Goal: Task Accomplishment & Management: Manage account settings

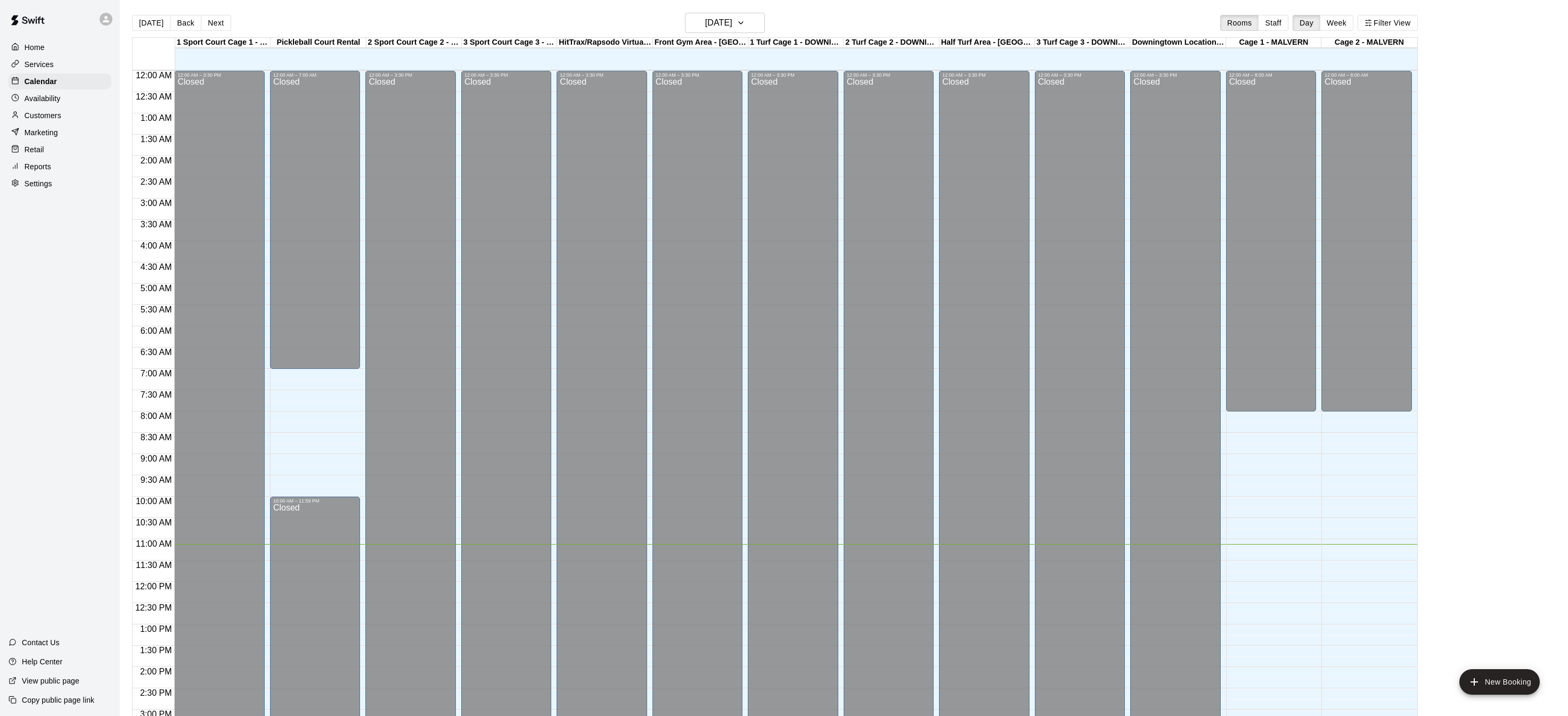
scroll to position [364, 0]
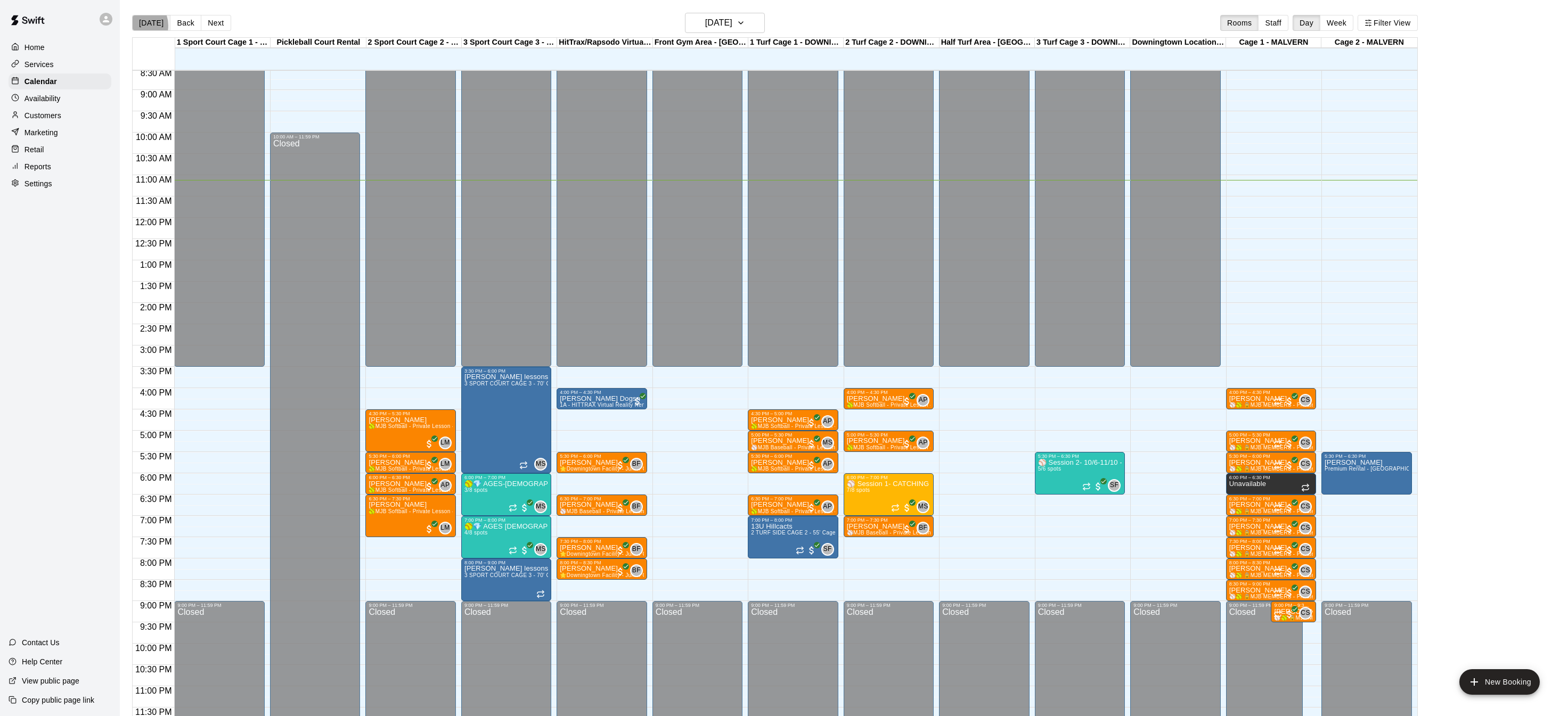
click at [135, 26] on button "[DATE]" at bounding box center [151, 22] width 38 height 16
click at [145, 24] on button "[DATE]" at bounding box center [151, 22] width 38 height 16
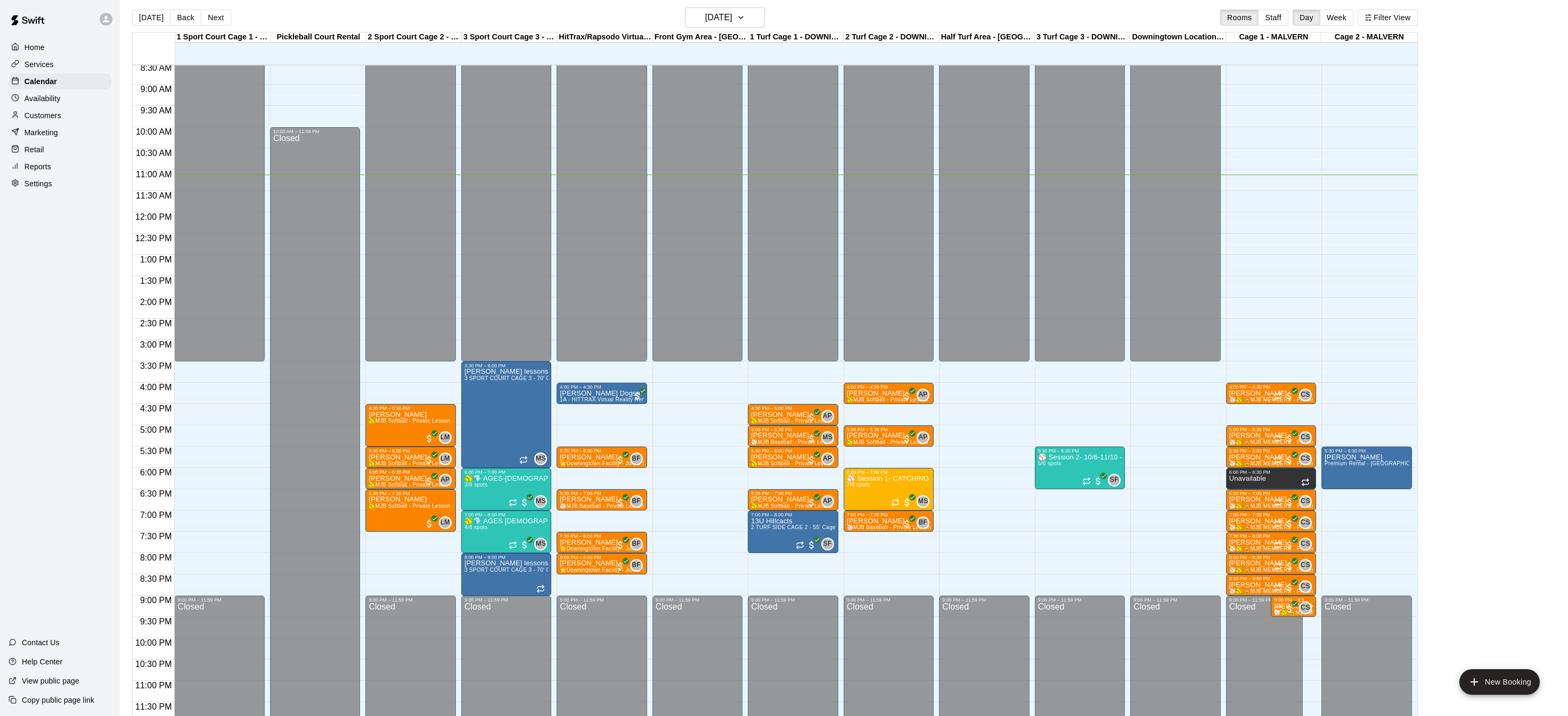
click at [67, 47] on div "Home" at bounding box center [59, 47] width 103 height 16
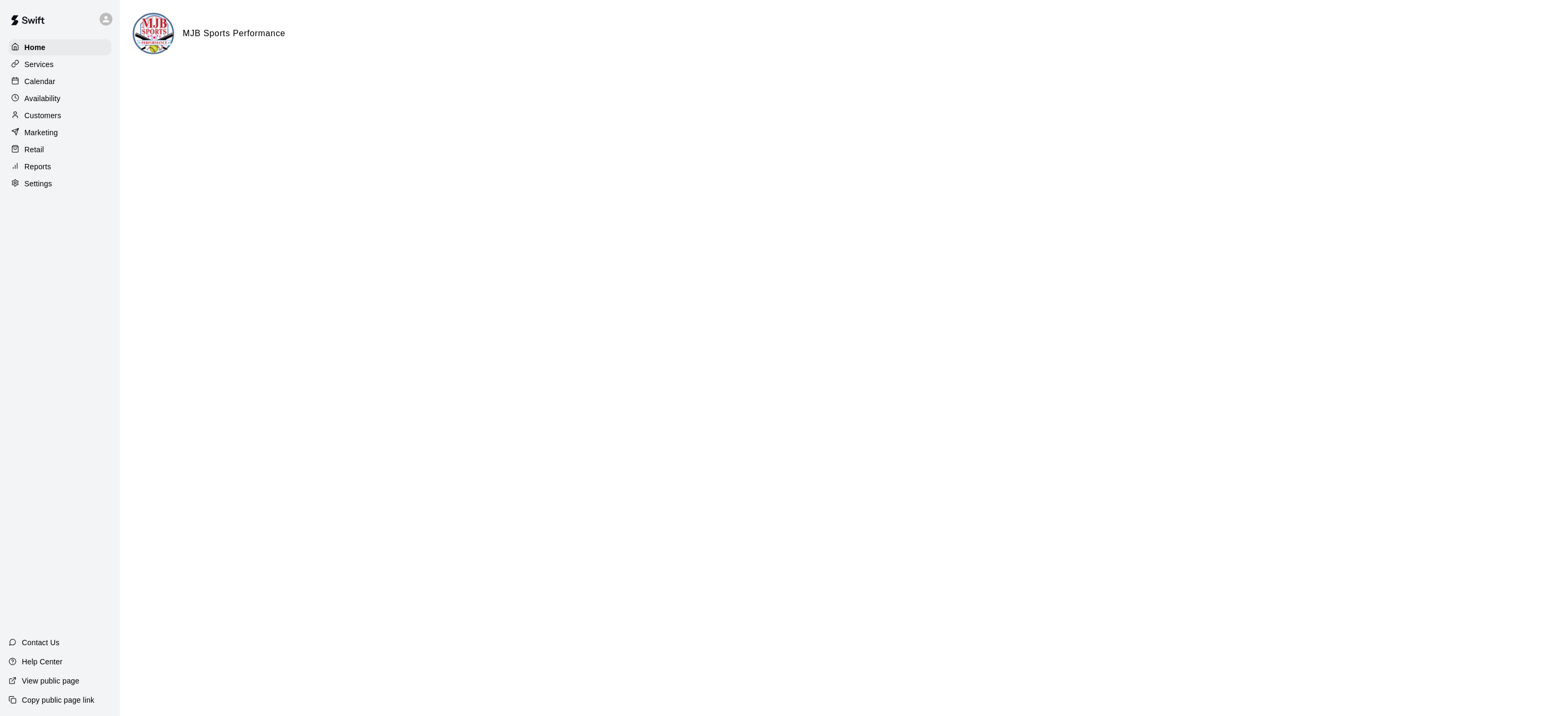
click at [72, 74] on div "Calendar" at bounding box center [59, 81] width 103 height 16
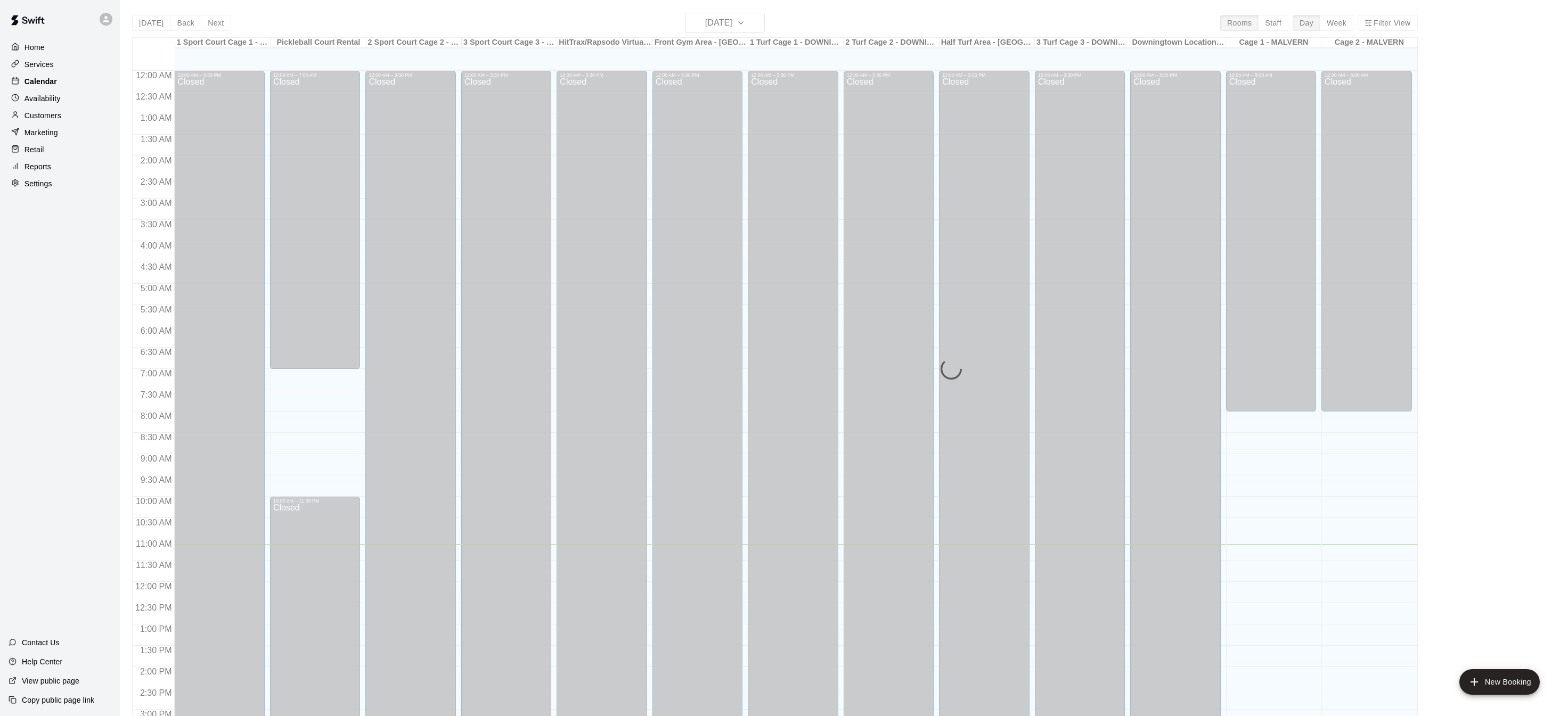
scroll to position [332, 0]
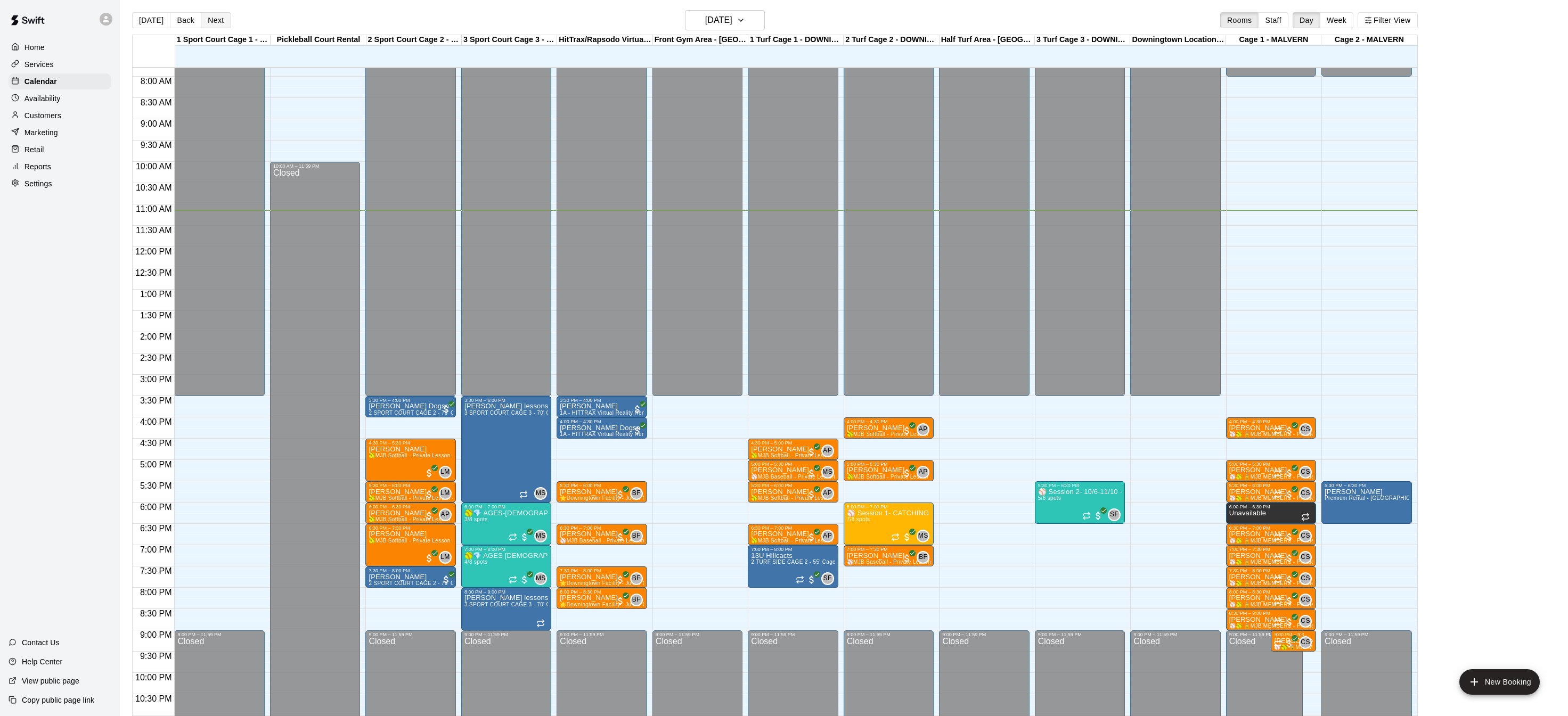
click at [205, 21] on button "Next" at bounding box center [215, 20] width 30 height 16
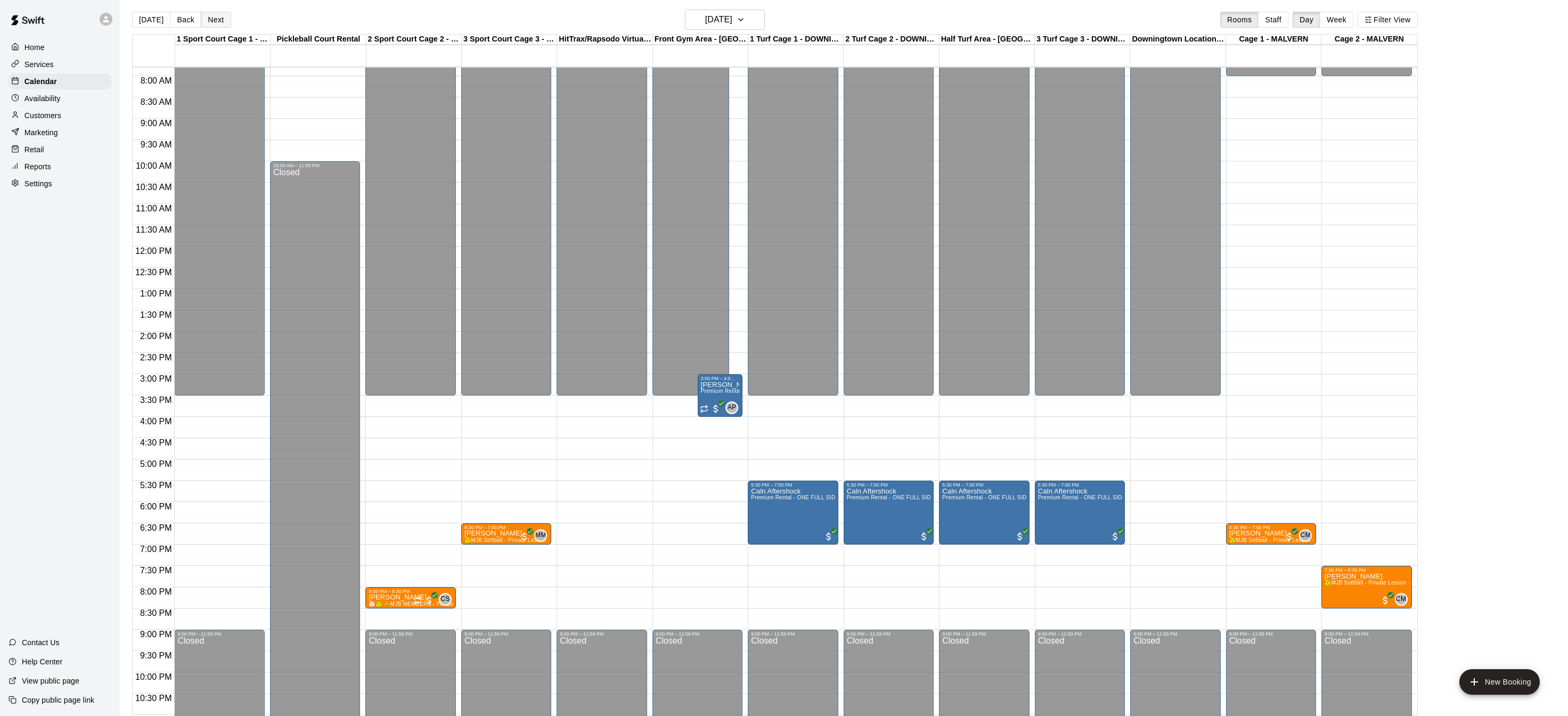
scroll to position [2, 0]
click at [745, 21] on icon "button" at bounding box center [741, 20] width 8 height 12
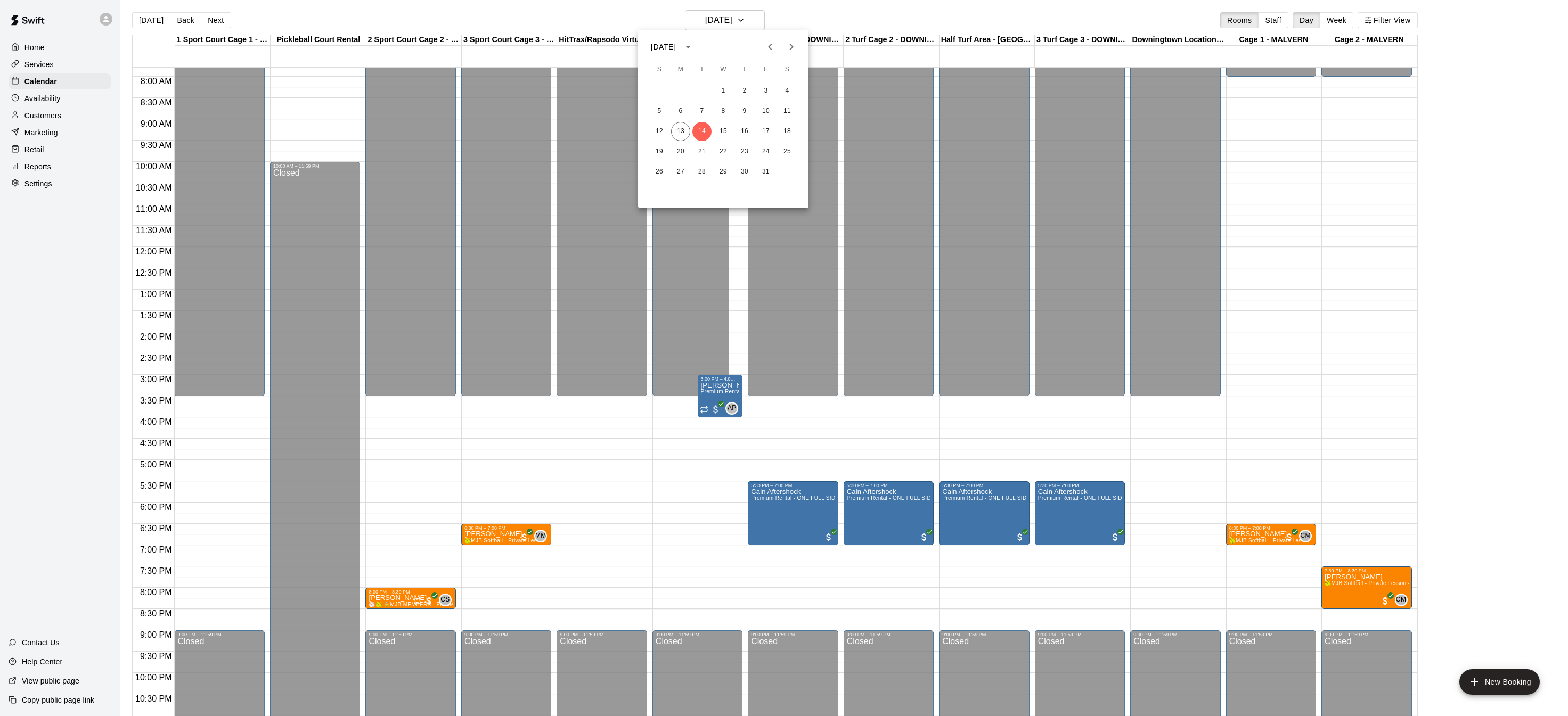
click at [797, 48] on icon "Next month" at bounding box center [791, 46] width 12 height 12
click at [706, 156] on button "18" at bounding box center [701, 151] width 19 height 19
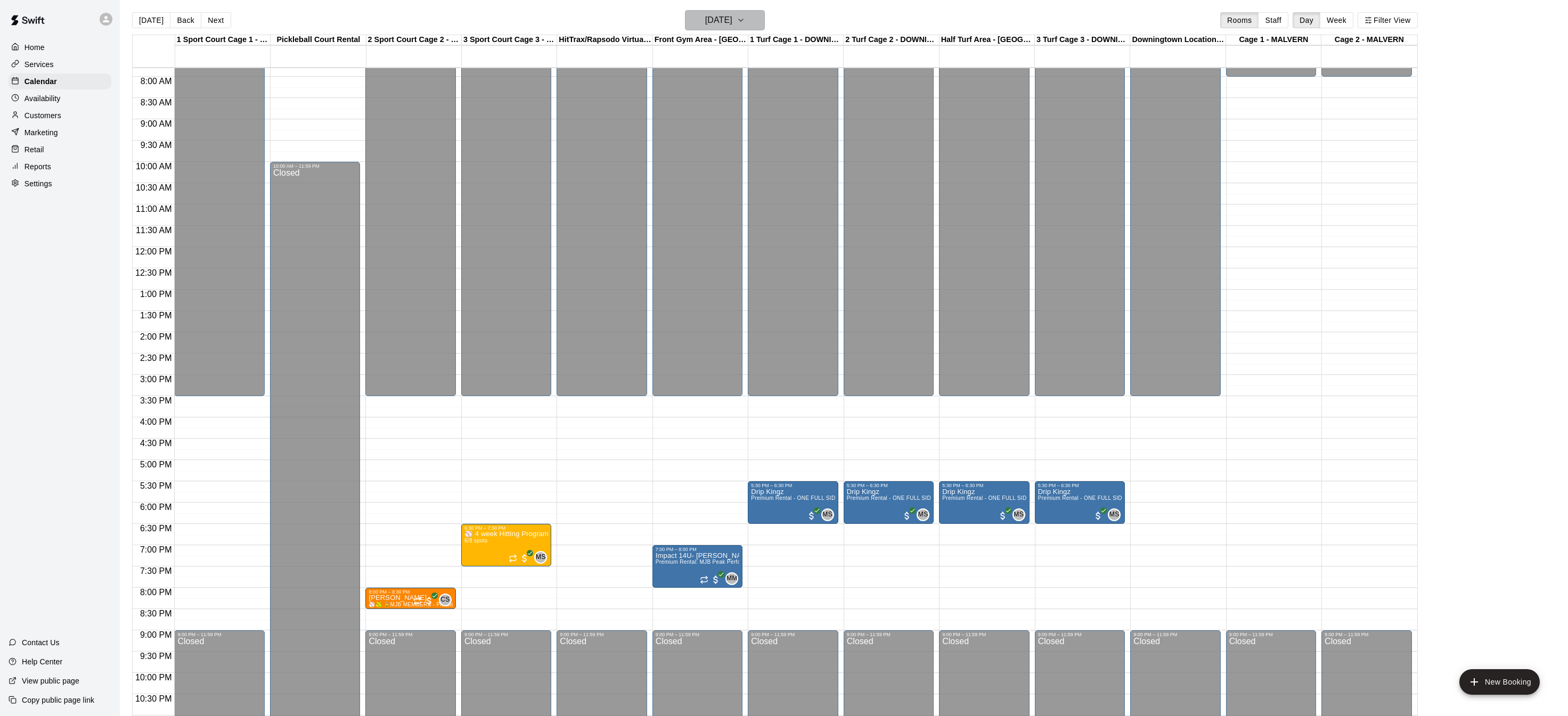
click at [763, 26] on button "[DATE]" at bounding box center [725, 20] width 80 height 21
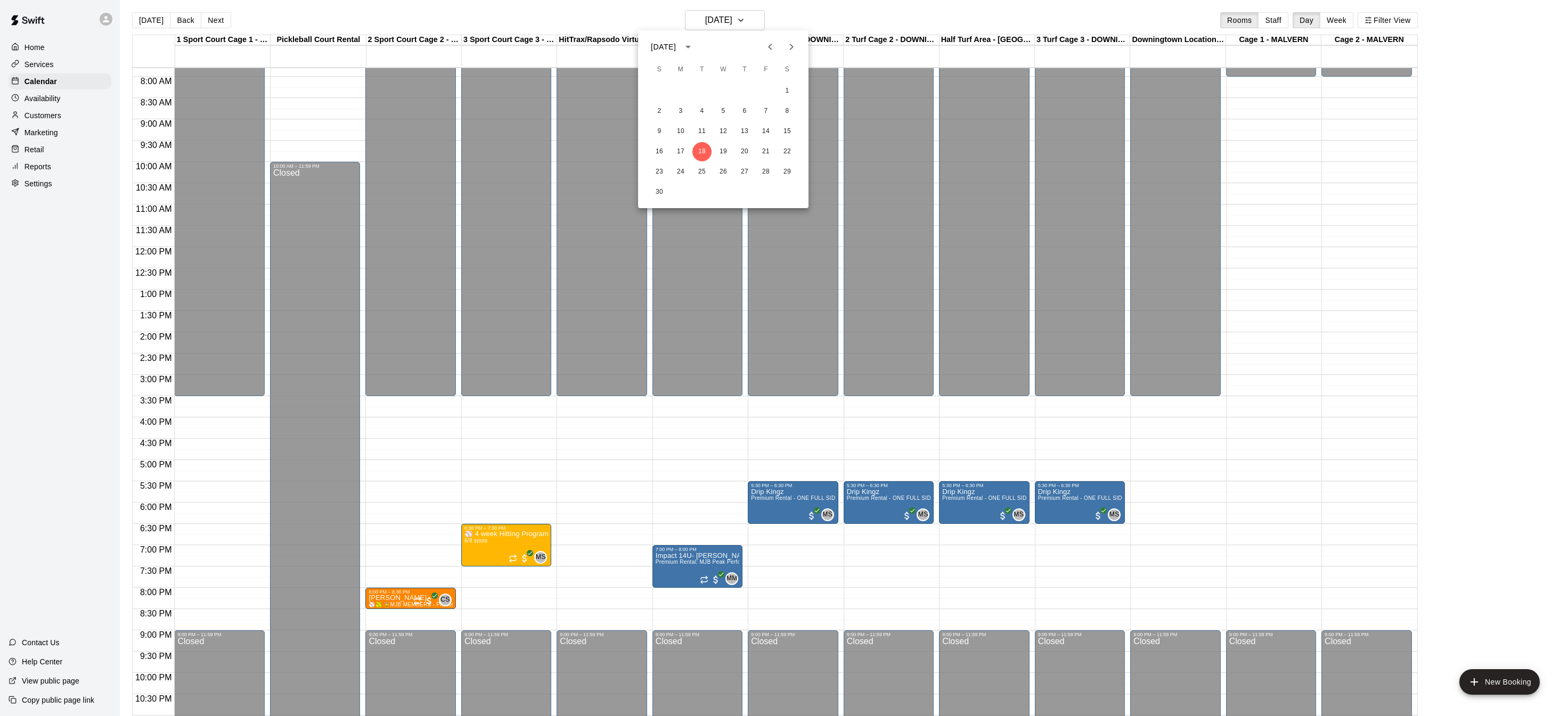
click at [791, 51] on icon "Next month" at bounding box center [791, 46] width 12 height 12
click at [791, 50] on icon "Next month" at bounding box center [791, 46] width 12 height 12
click at [791, 44] on icon "Next month" at bounding box center [791, 46] width 12 height 12
click at [699, 156] on button "24" at bounding box center [701, 151] width 19 height 19
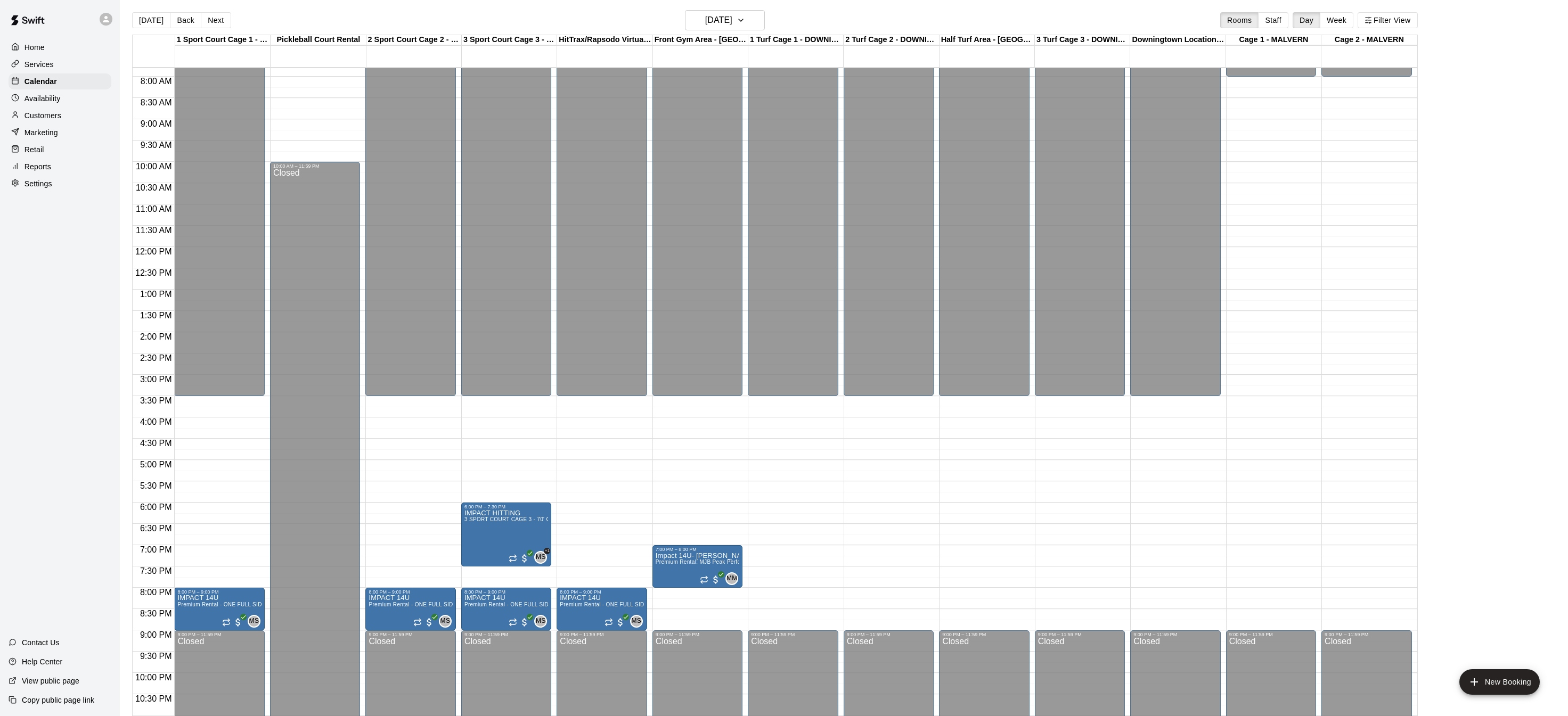
click at [78, 187] on div "Settings" at bounding box center [59, 183] width 103 height 16
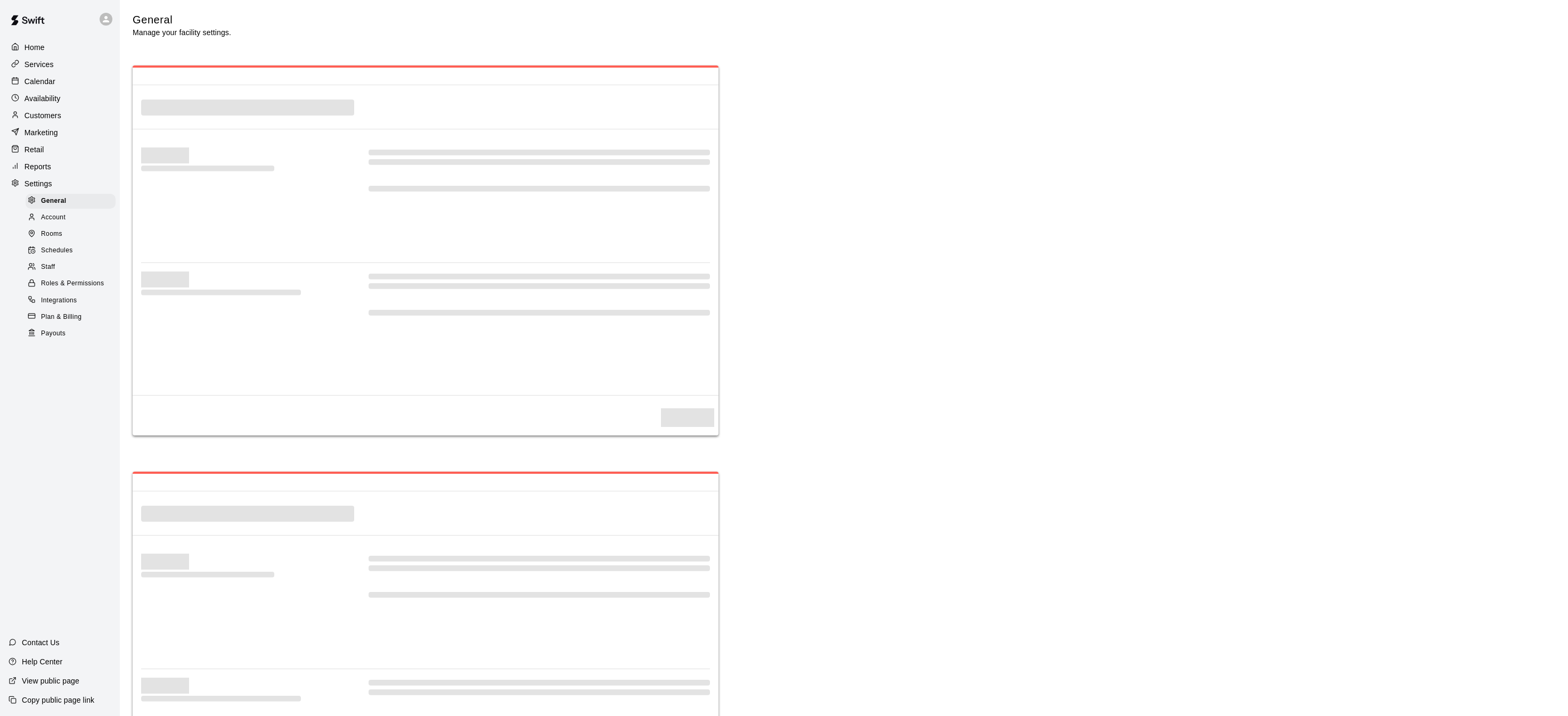
select select "**"
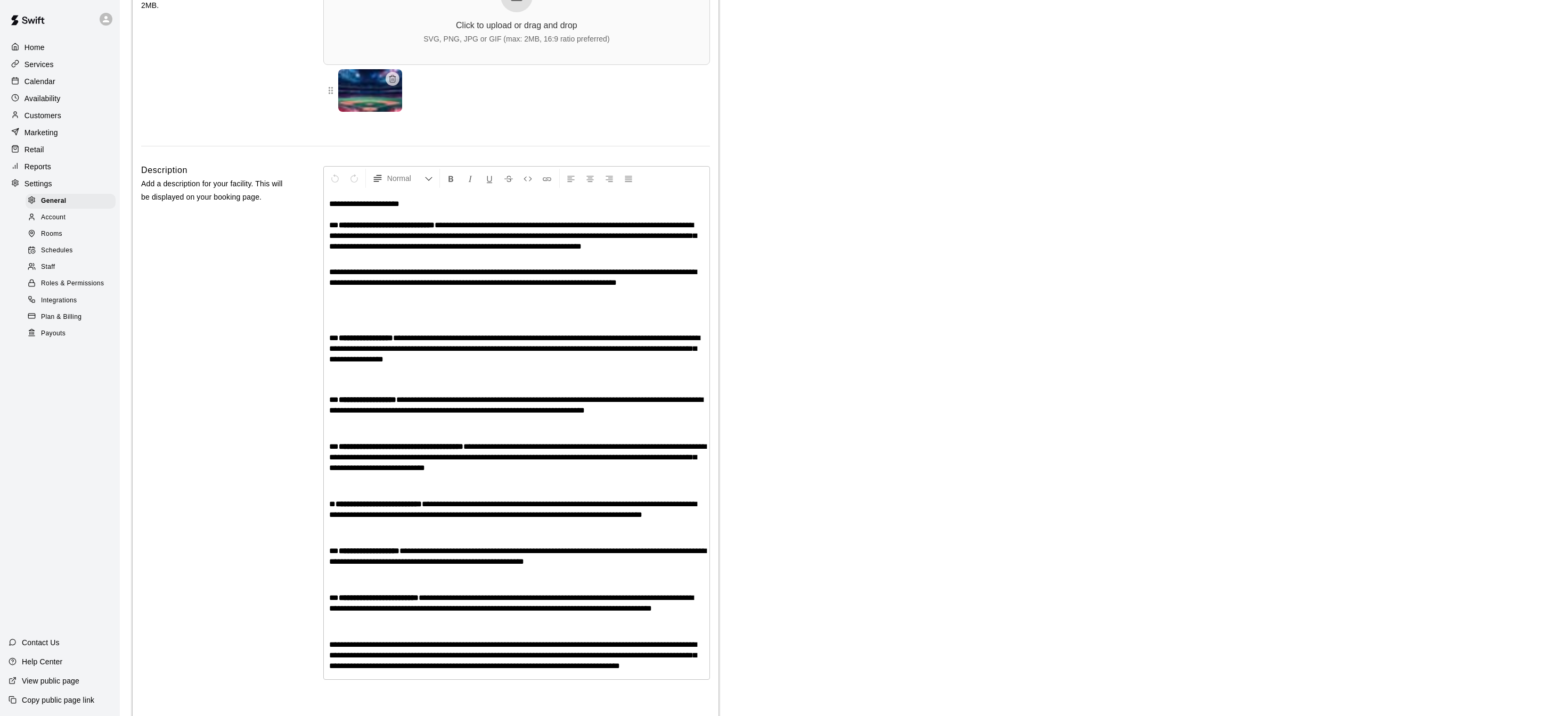
scroll to position [2278, 0]
click at [61, 336] on span "Payouts" at bounding box center [54, 333] width 25 height 11
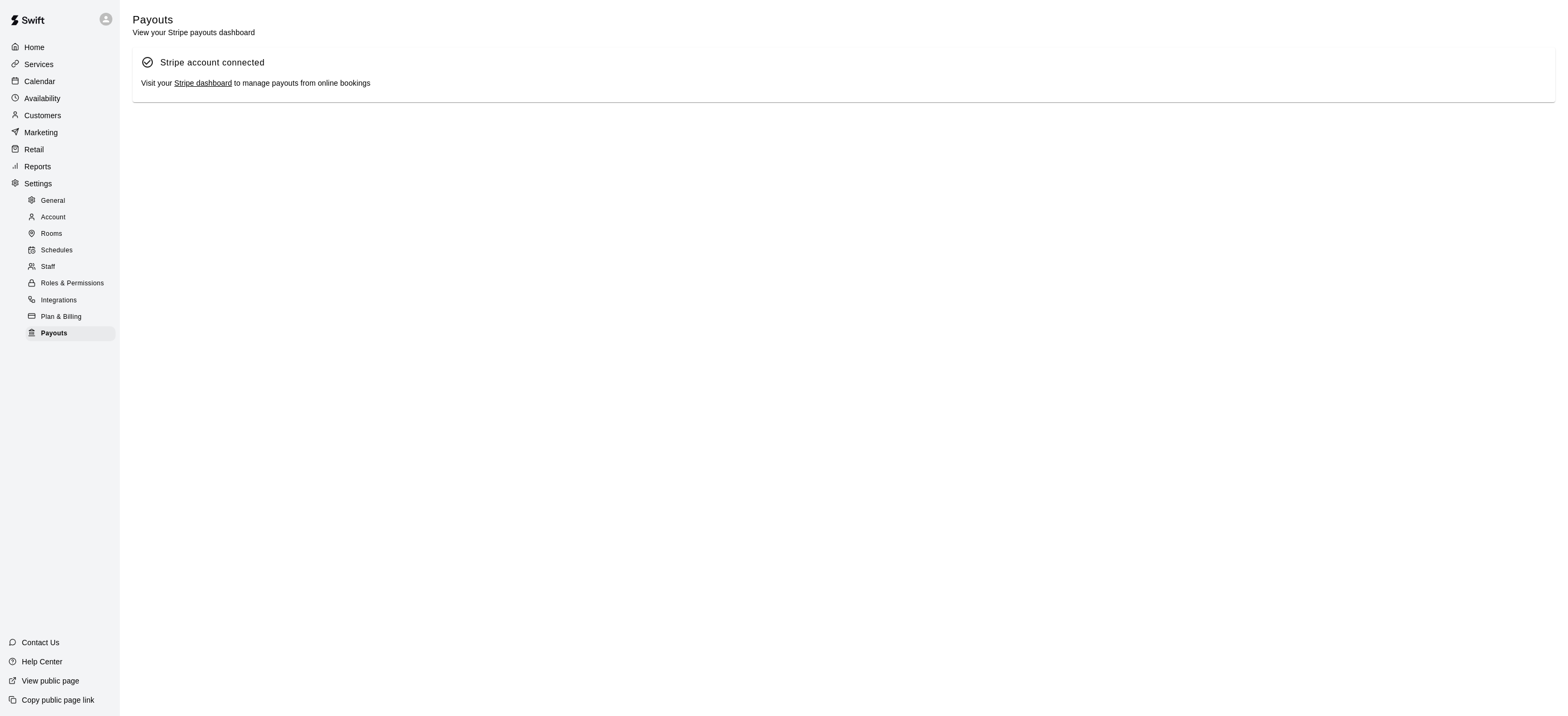
click at [200, 82] on link "Stripe dashboard" at bounding box center [203, 83] width 58 height 8
